Goal: Navigation & Orientation: Find specific page/section

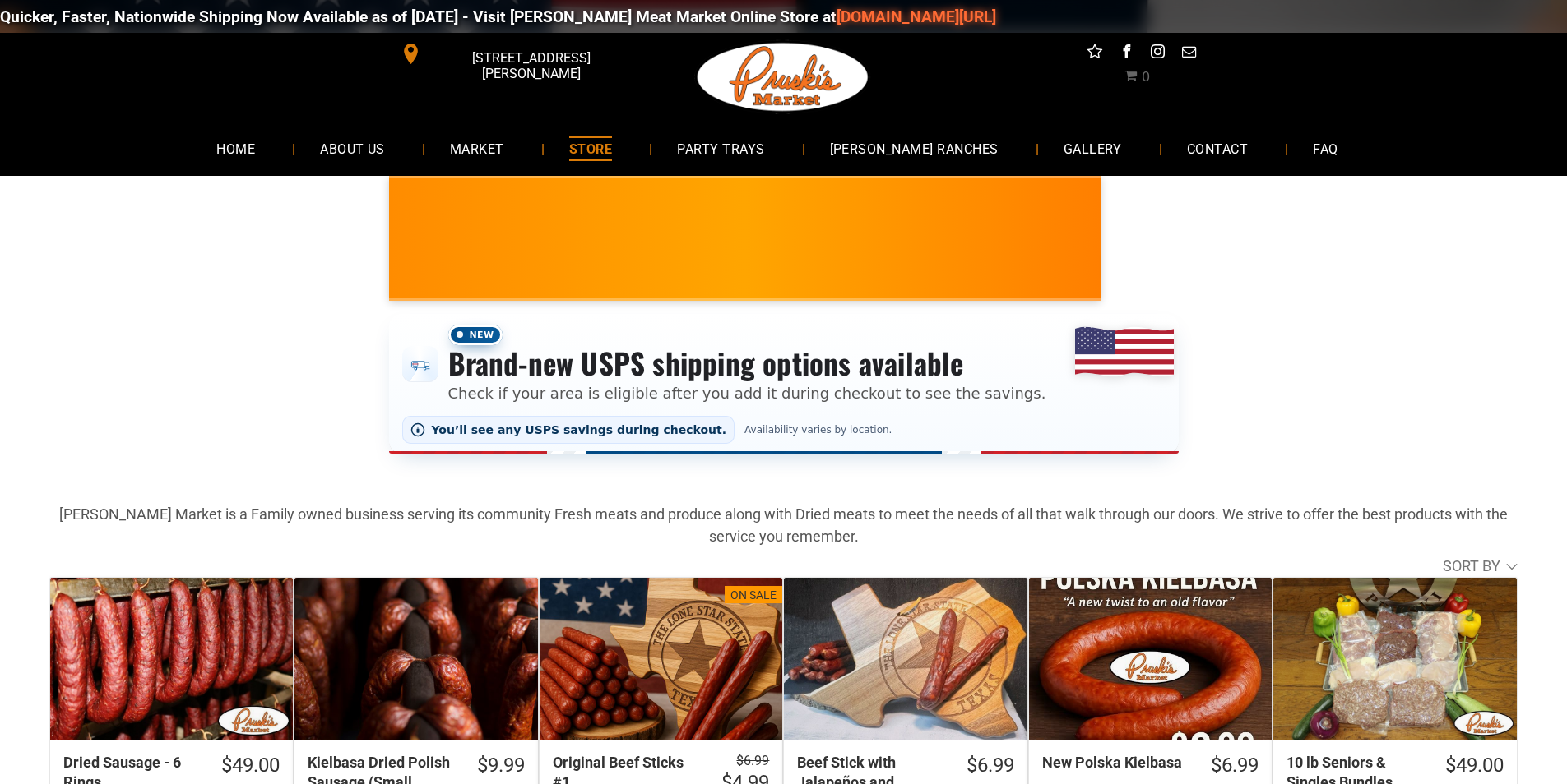
click at [637, 162] on link "STORE" at bounding box center [591, 147] width 93 height 43
click at [355, 162] on link "ABOUT US" at bounding box center [353, 147] width 117 height 43
